Goal: Task Accomplishment & Management: Manage account settings

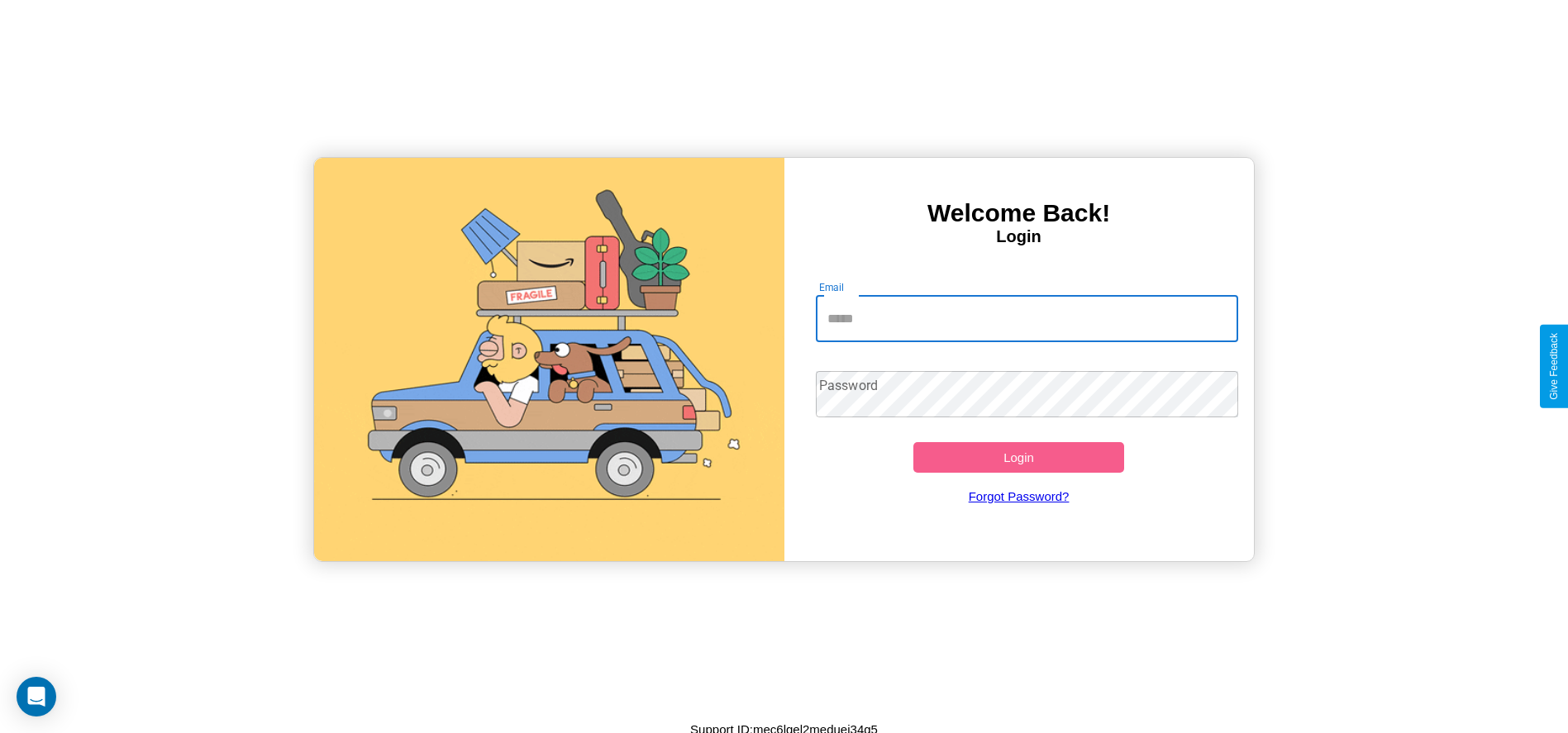
click at [1027, 319] on input "Email" at bounding box center [1027, 319] width 422 height 47
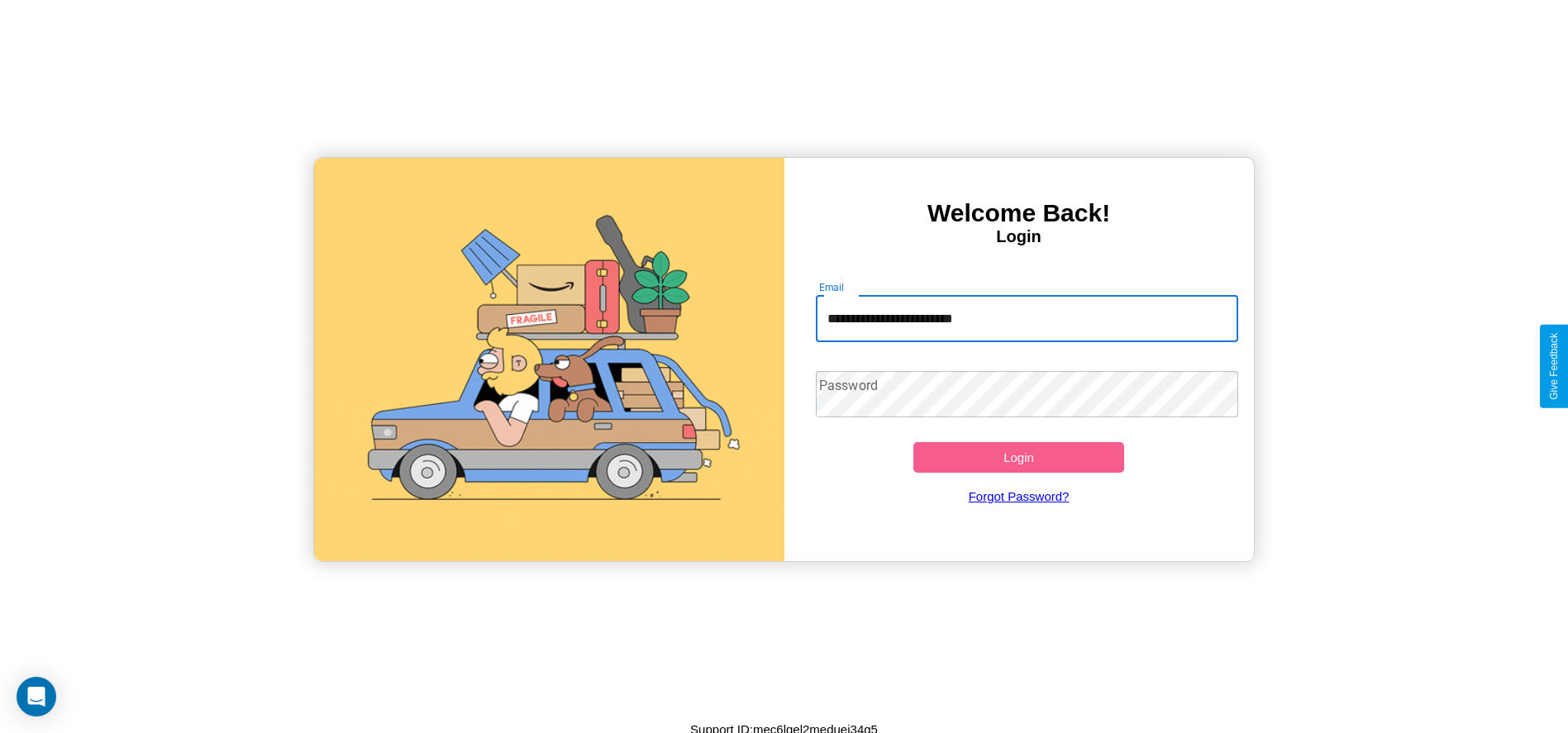
type input "**********"
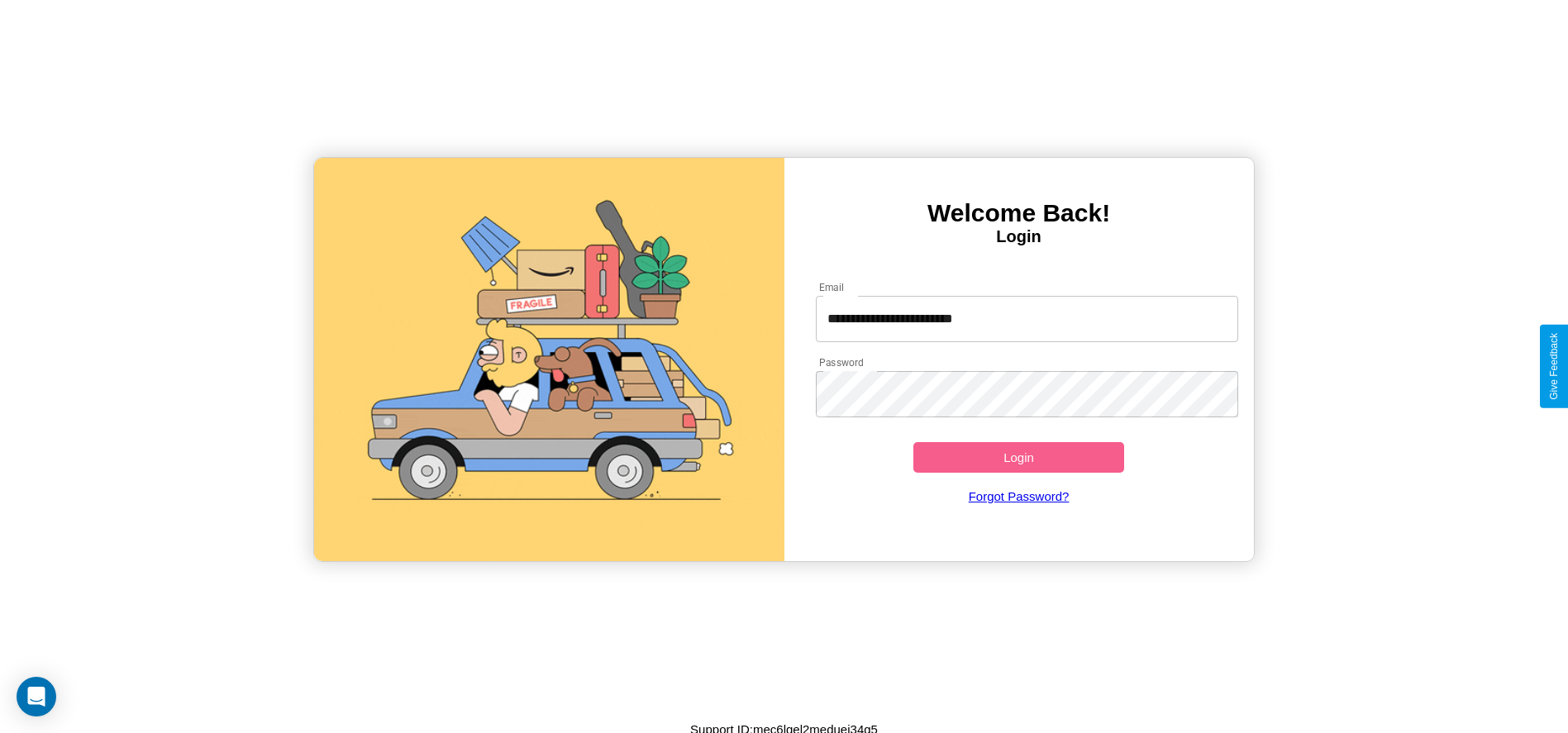
click at [1018, 457] on button "Login" at bounding box center [1019, 457] width 211 height 31
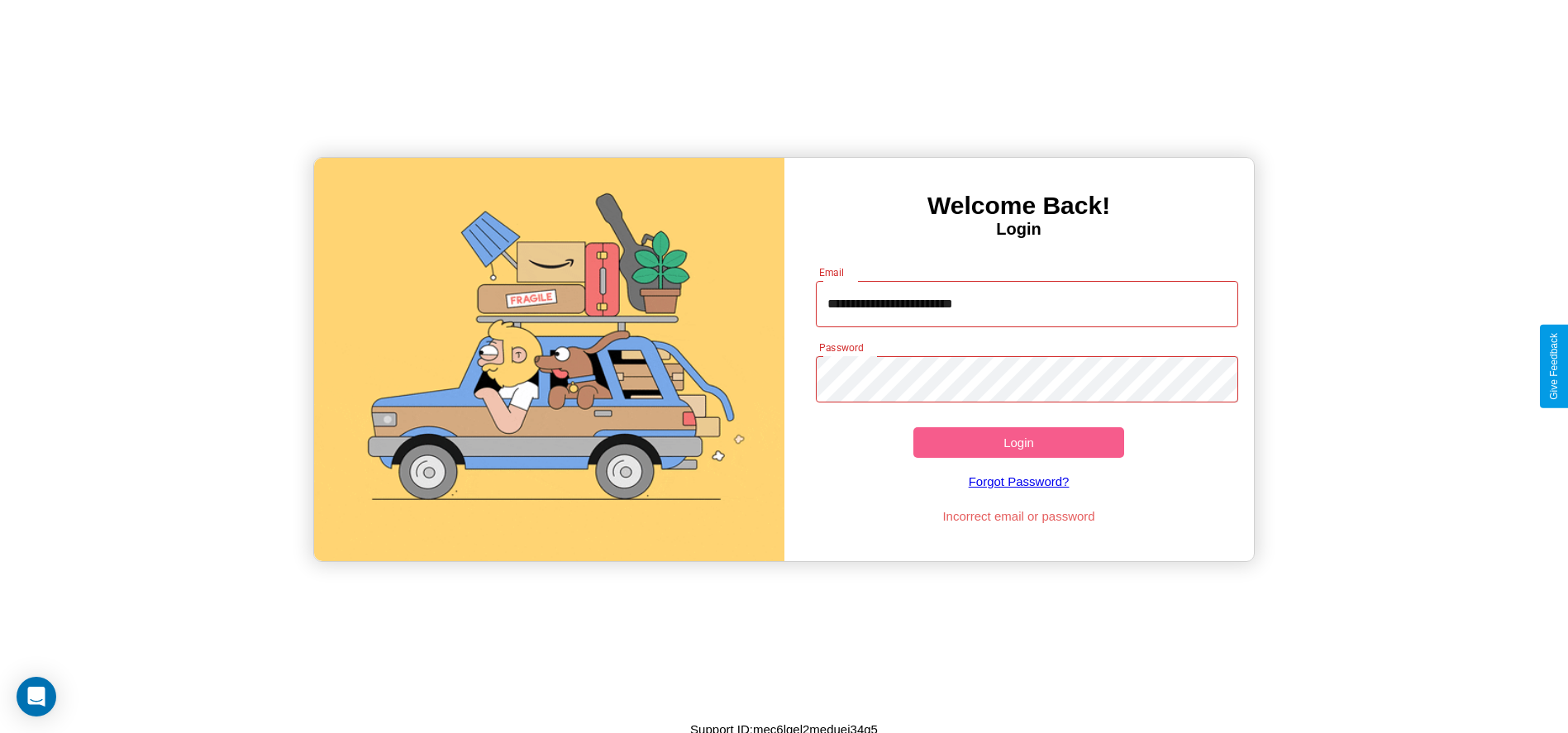
click at [1018, 442] on button "Login" at bounding box center [1019, 442] width 211 height 31
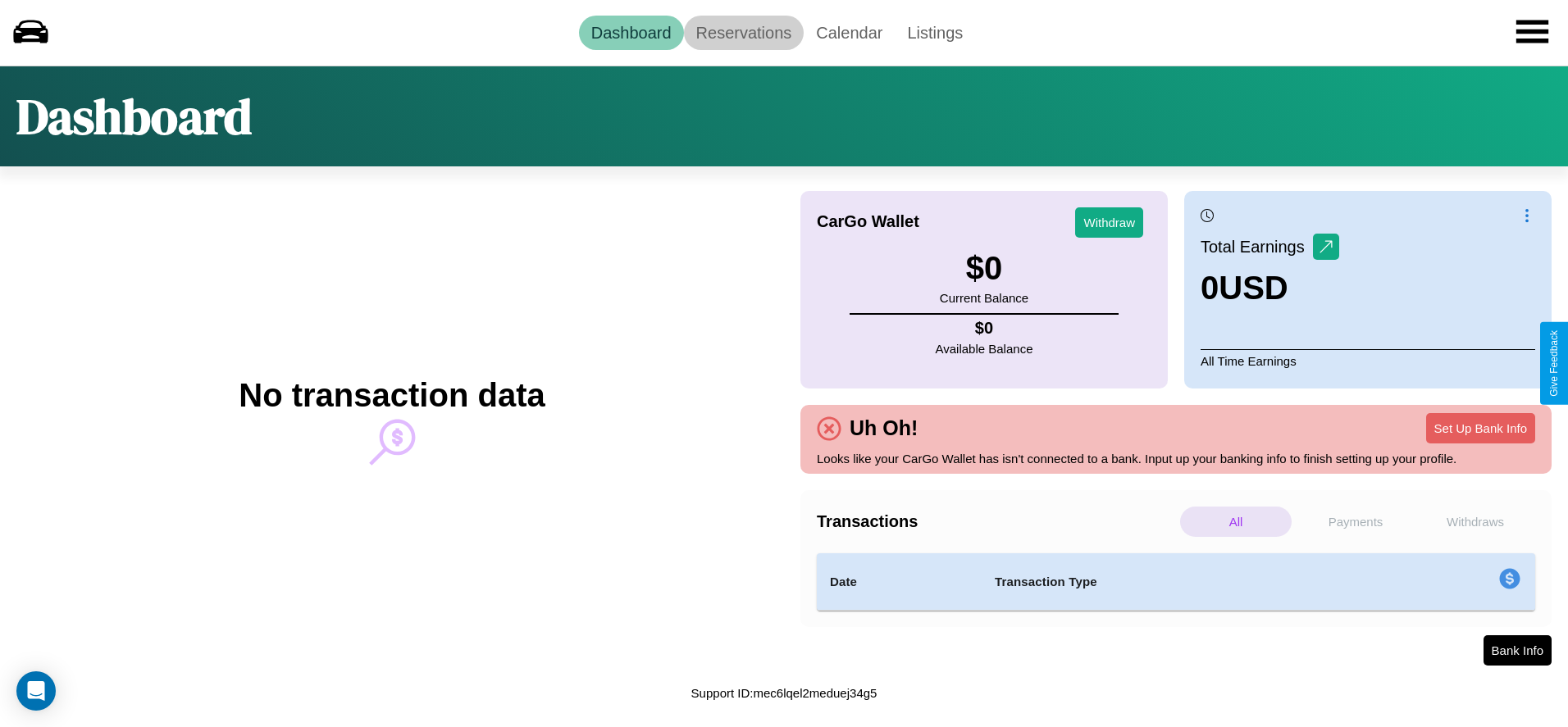
click at [743, 32] on link "Reservations" at bounding box center [744, 32] width 120 height 34
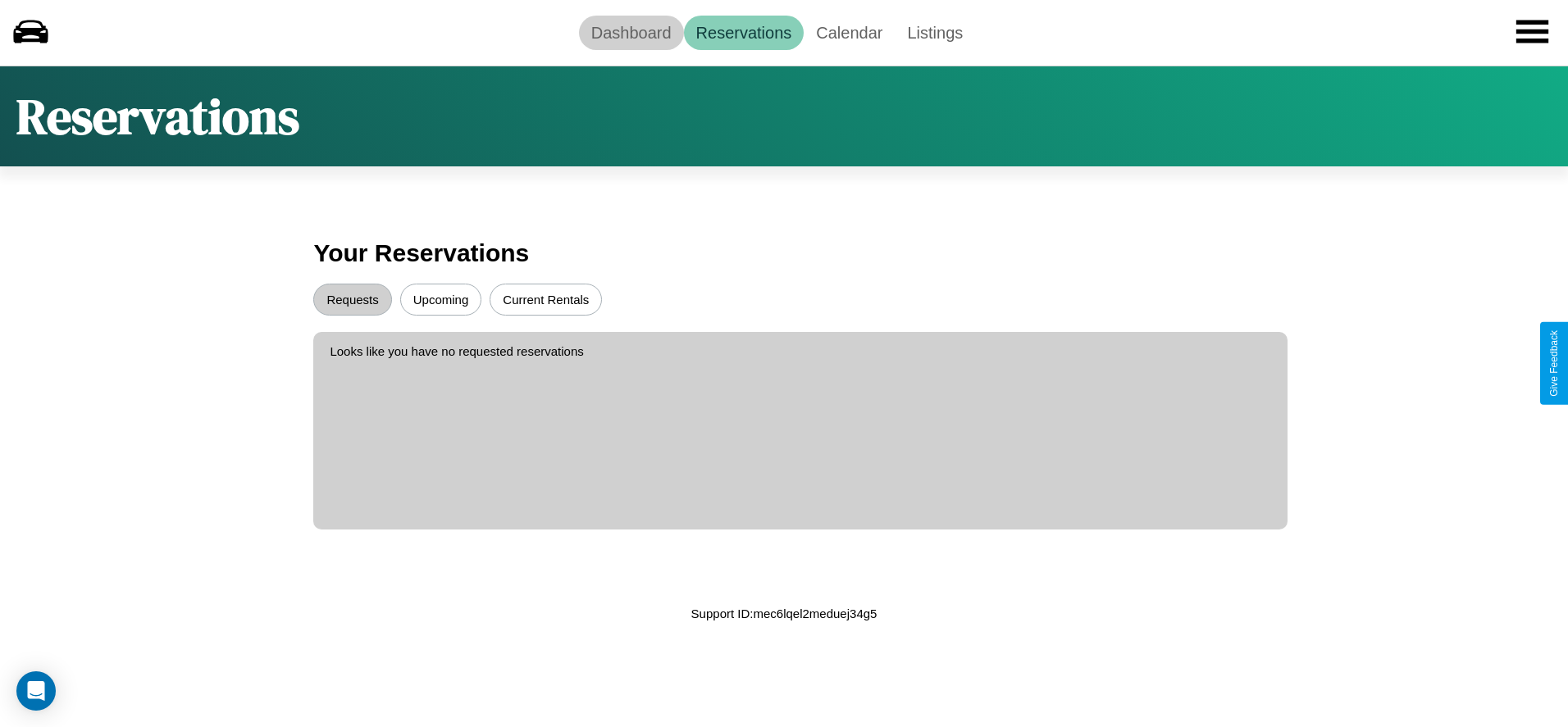
click at [630, 32] on link "Dashboard" at bounding box center [631, 32] width 105 height 34
